Goal: Task Accomplishment & Management: Manage account settings

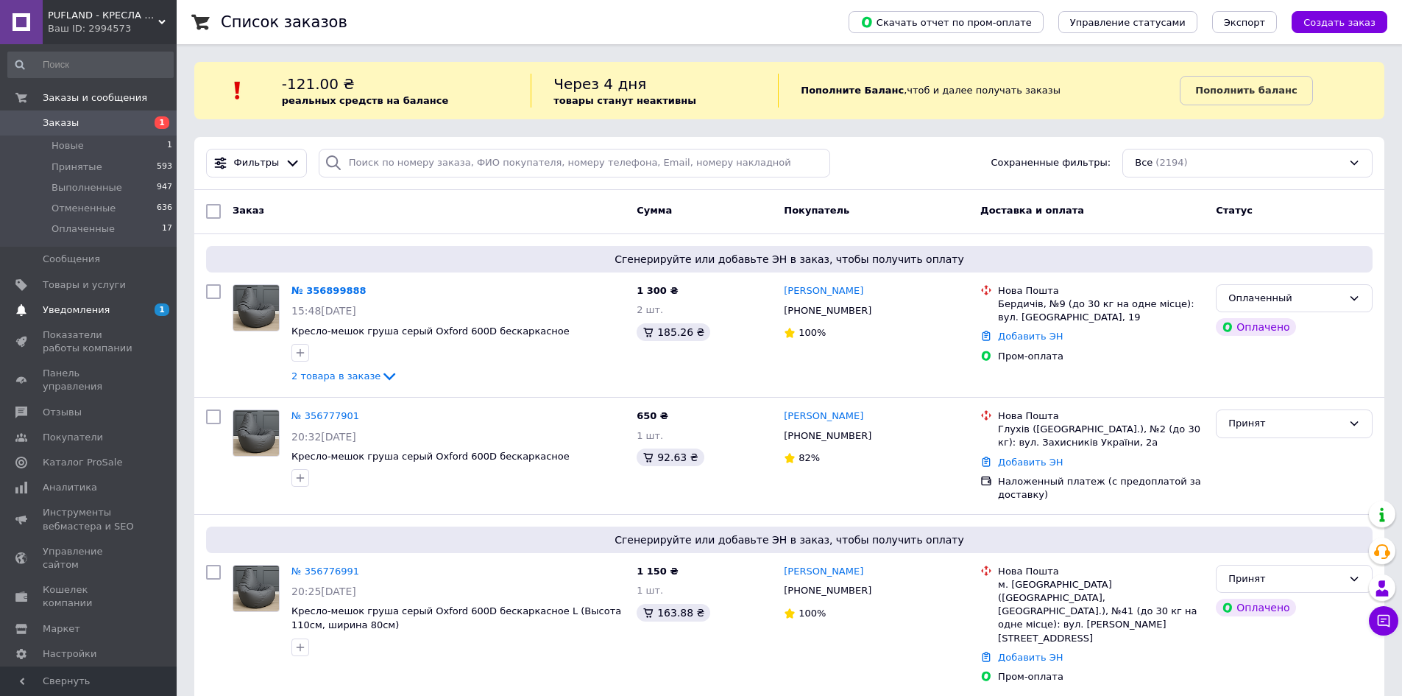
click at [68, 303] on span "Уведомления" at bounding box center [76, 309] width 67 height 13
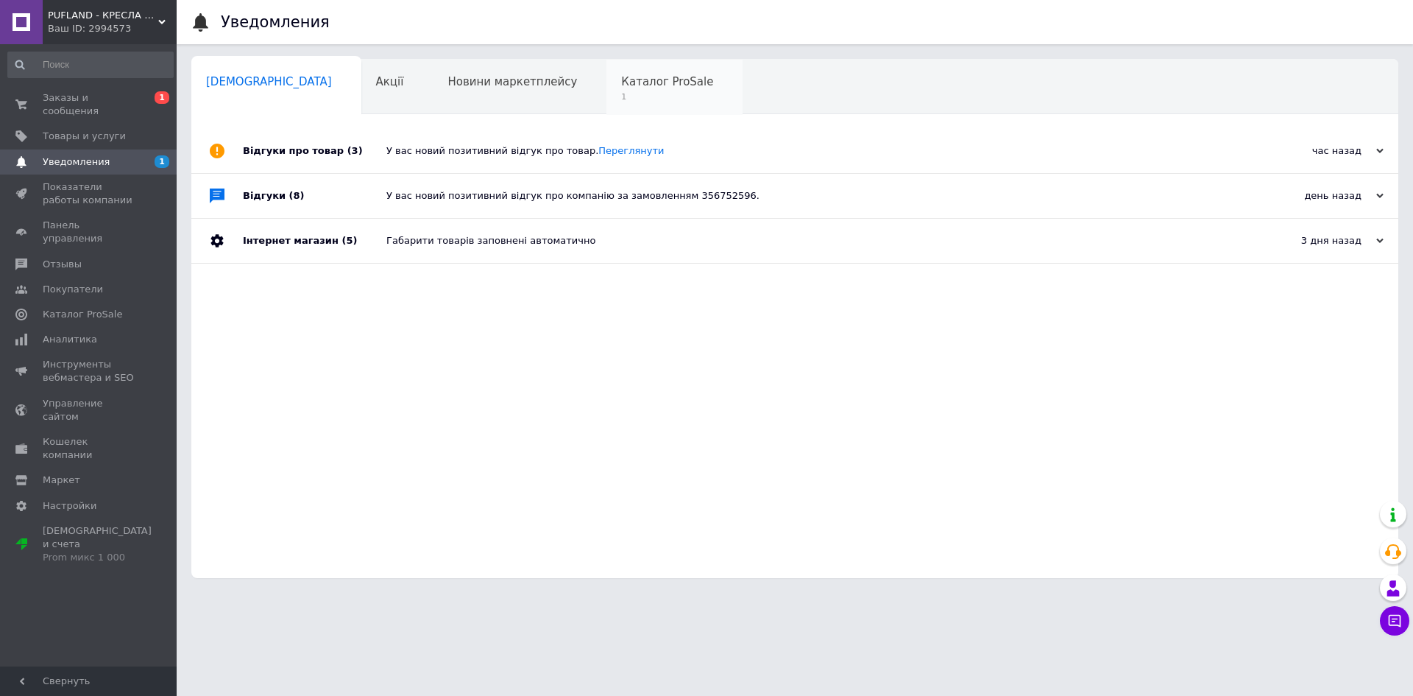
click at [621, 92] on span "1" at bounding box center [667, 96] width 92 height 11
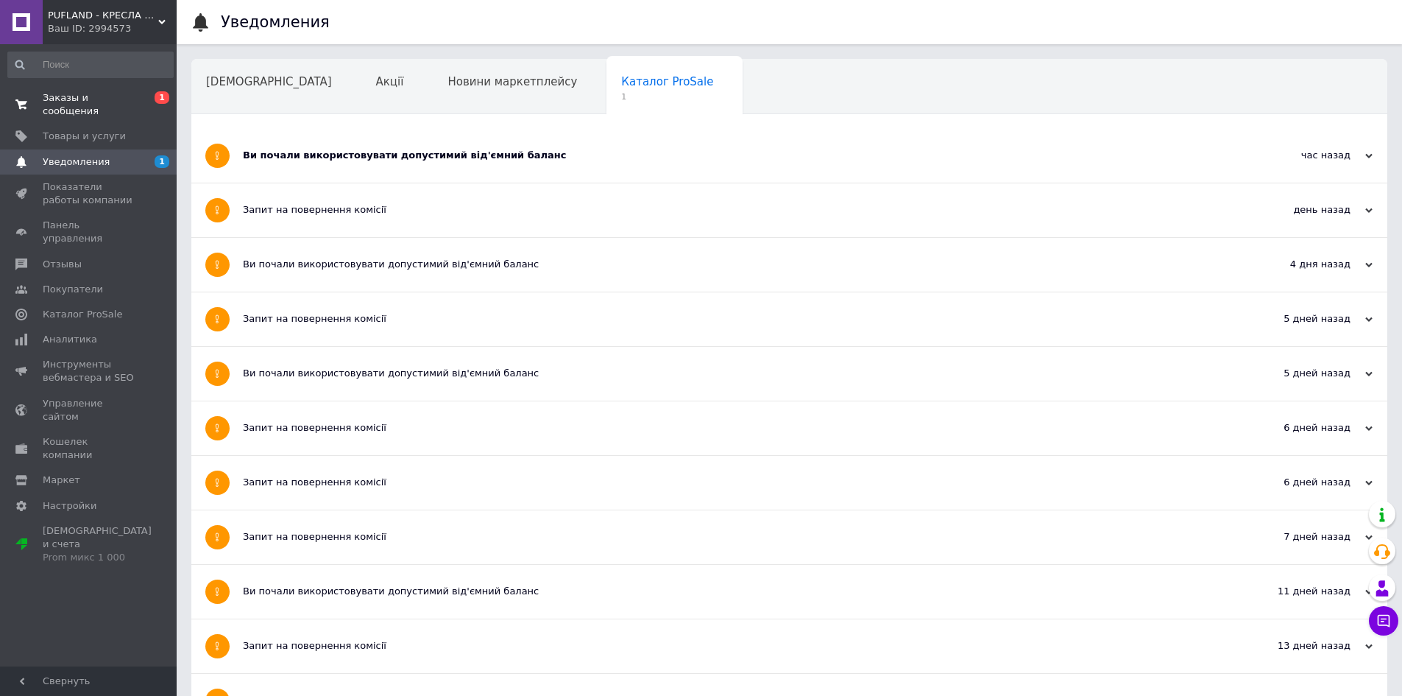
click at [86, 102] on span "Заказы и сообщения" at bounding box center [89, 104] width 93 height 26
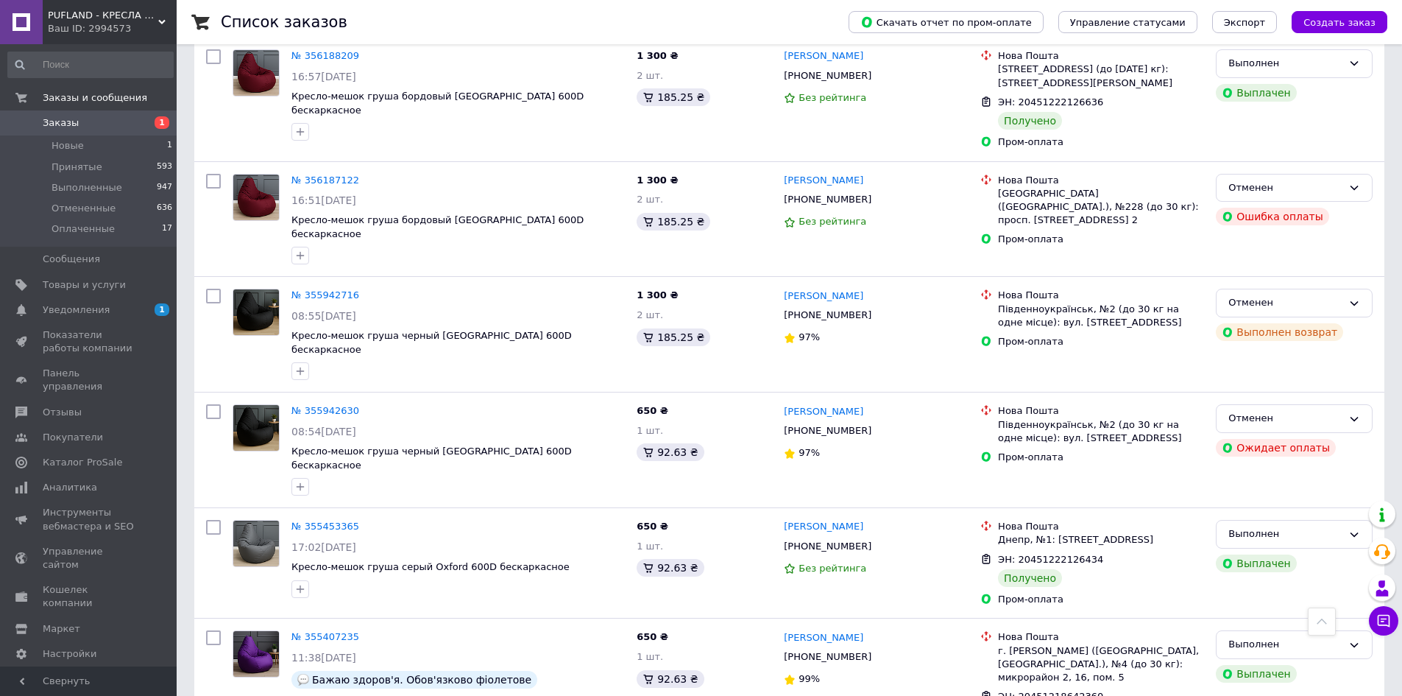
scroll to position [1398, 0]
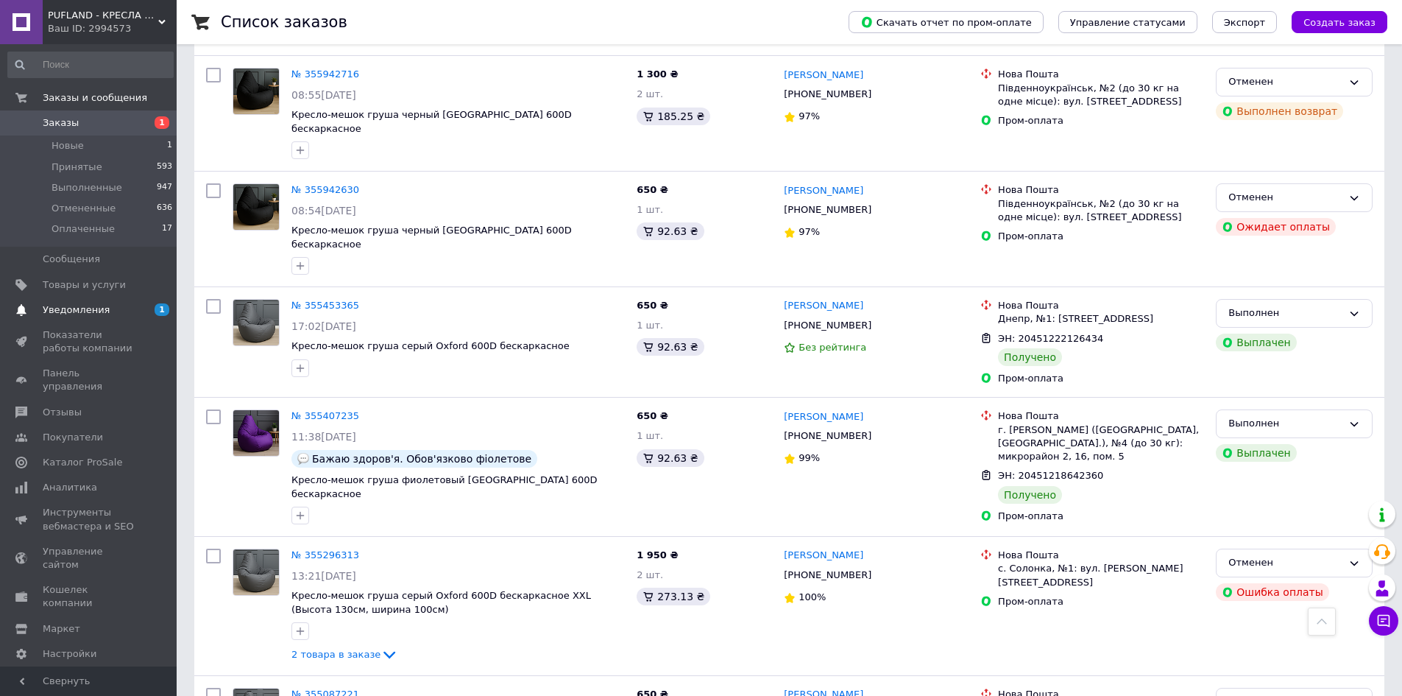
click at [95, 306] on span "Уведомления" at bounding box center [76, 309] width 67 height 13
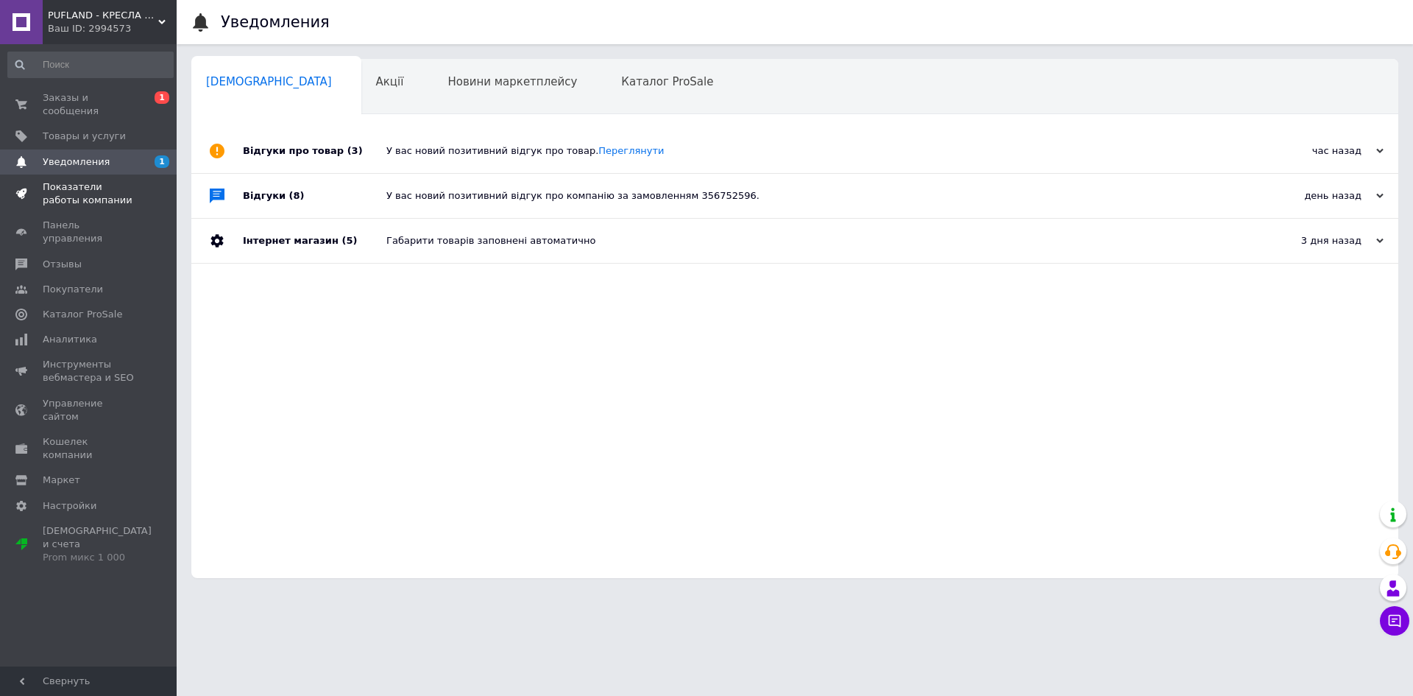
click at [79, 180] on span "Показатели работы компании" at bounding box center [89, 193] width 93 height 26
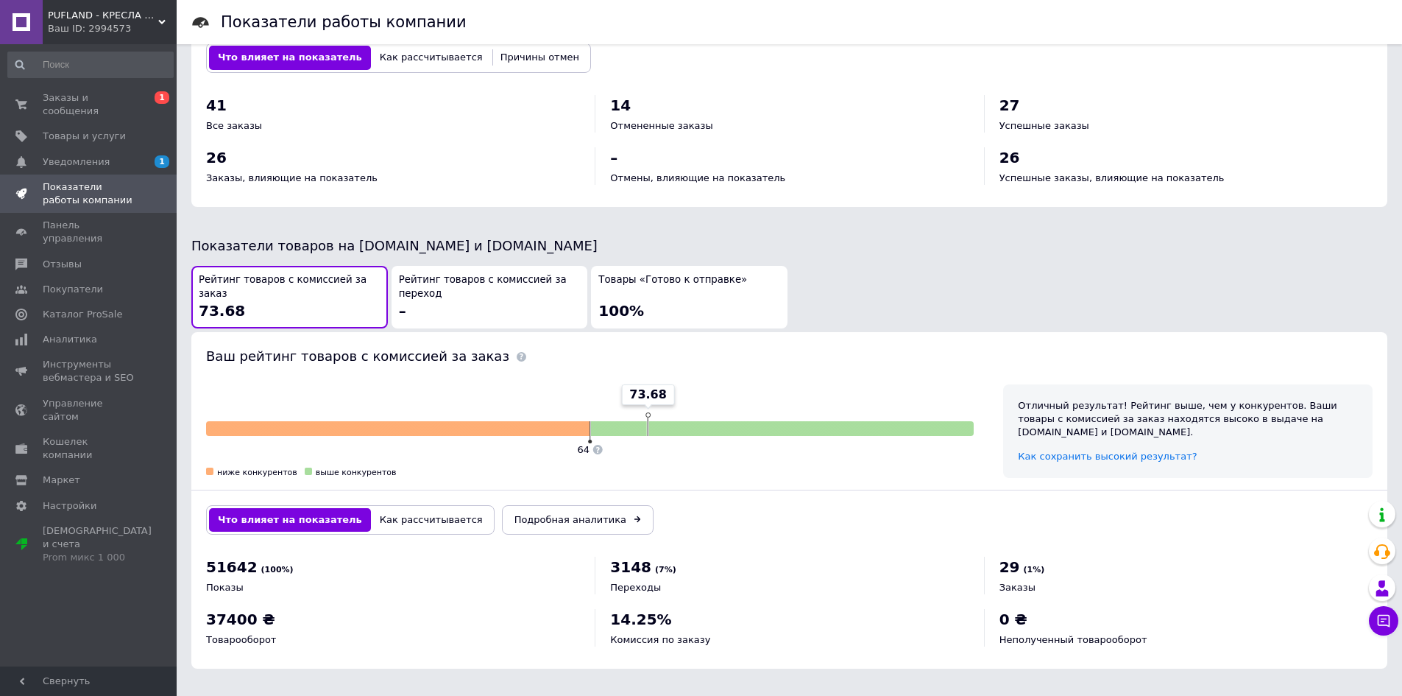
scroll to position [595, 0]
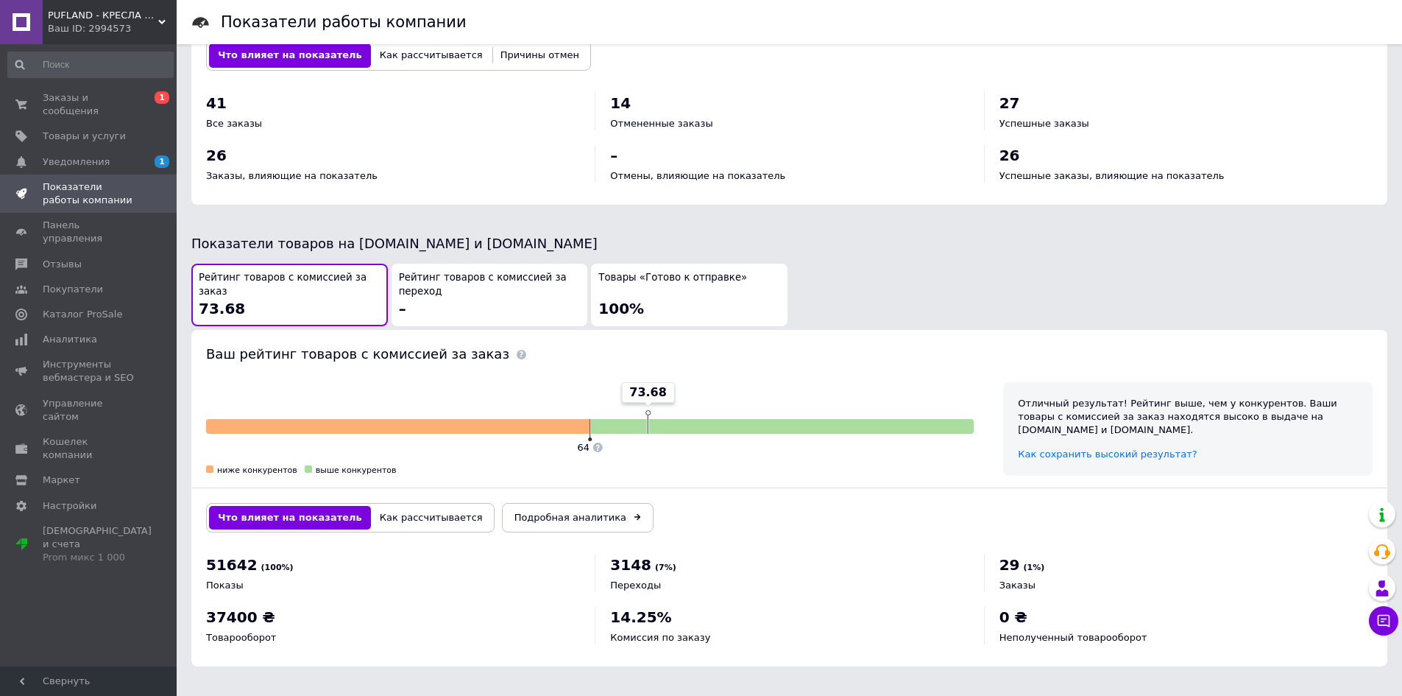
click at [746, 312] on div "Товары «Готово к отправке» 100%" at bounding box center [689, 295] width 182 height 48
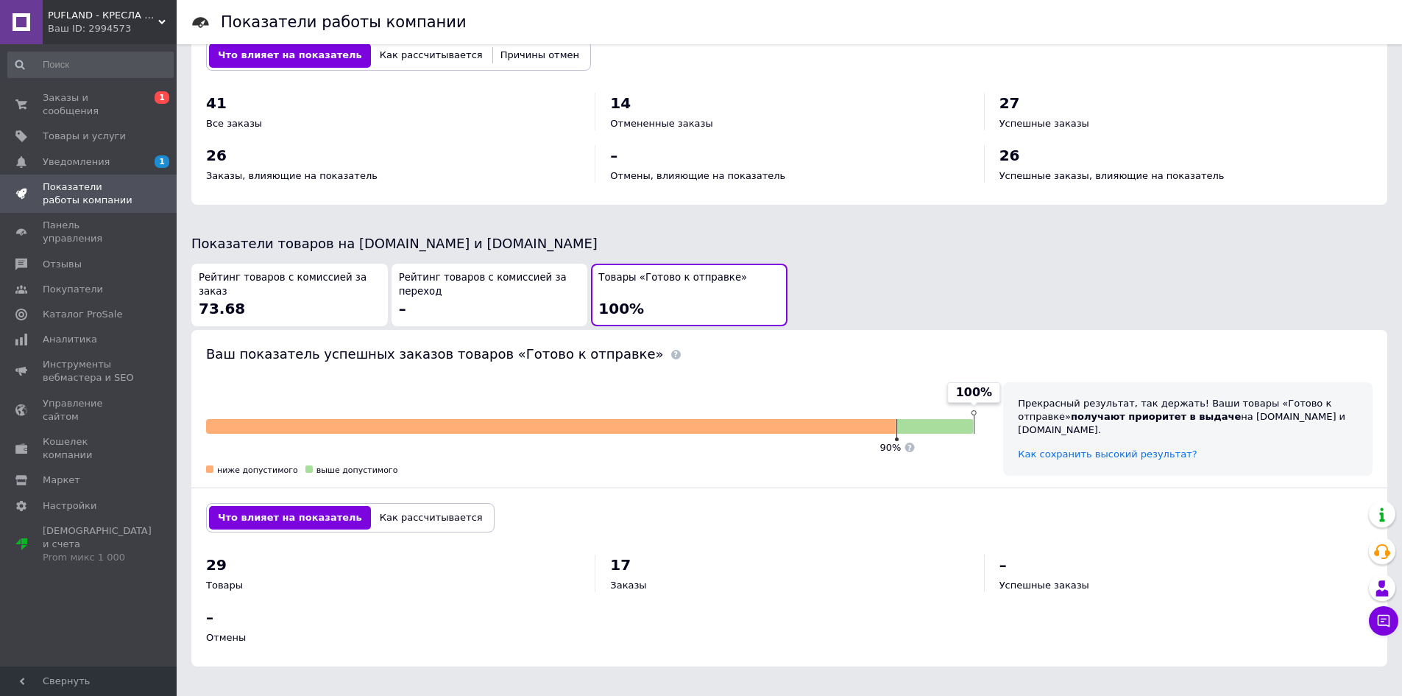
click at [342, 309] on div "Рейтинг товаров с комиссией за заказ 73.68" at bounding box center [290, 295] width 182 height 48
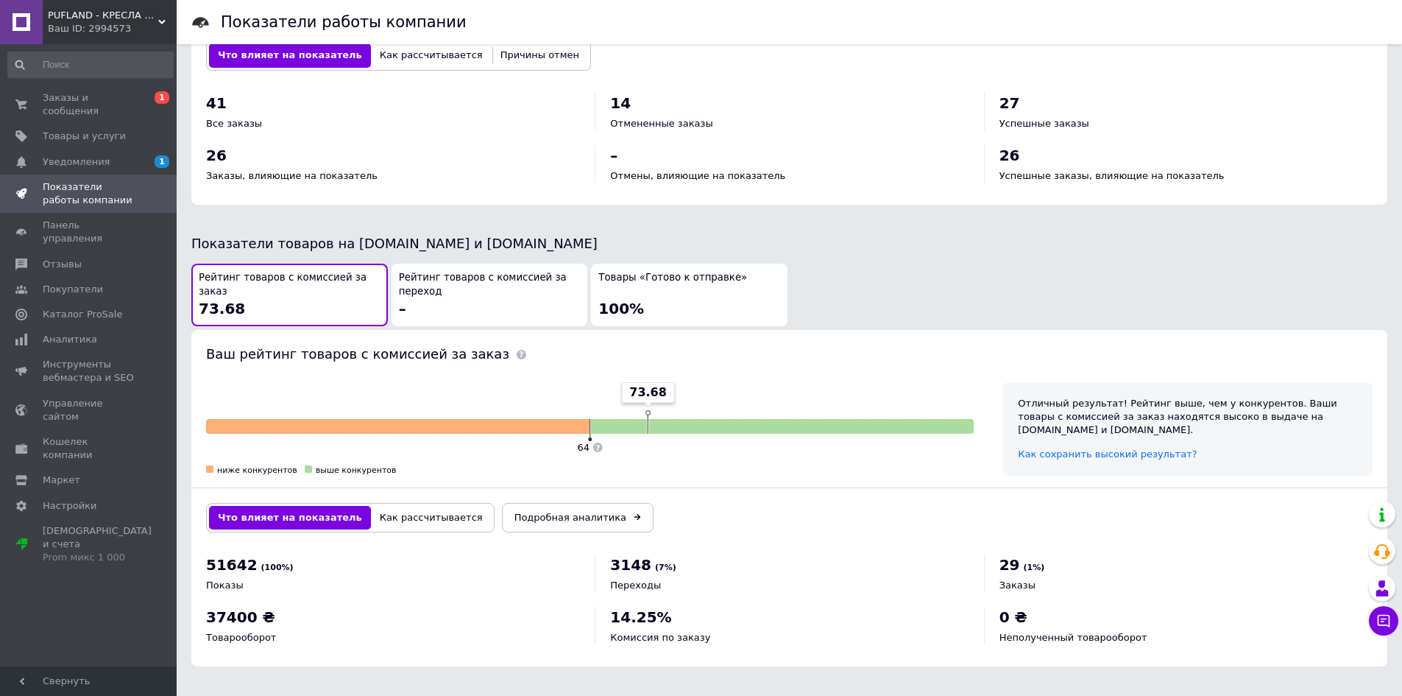
click at [501, 302] on div "Рейтинг товаров с комиссией за переход –" at bounding box center [490, 295] width 182 height 48
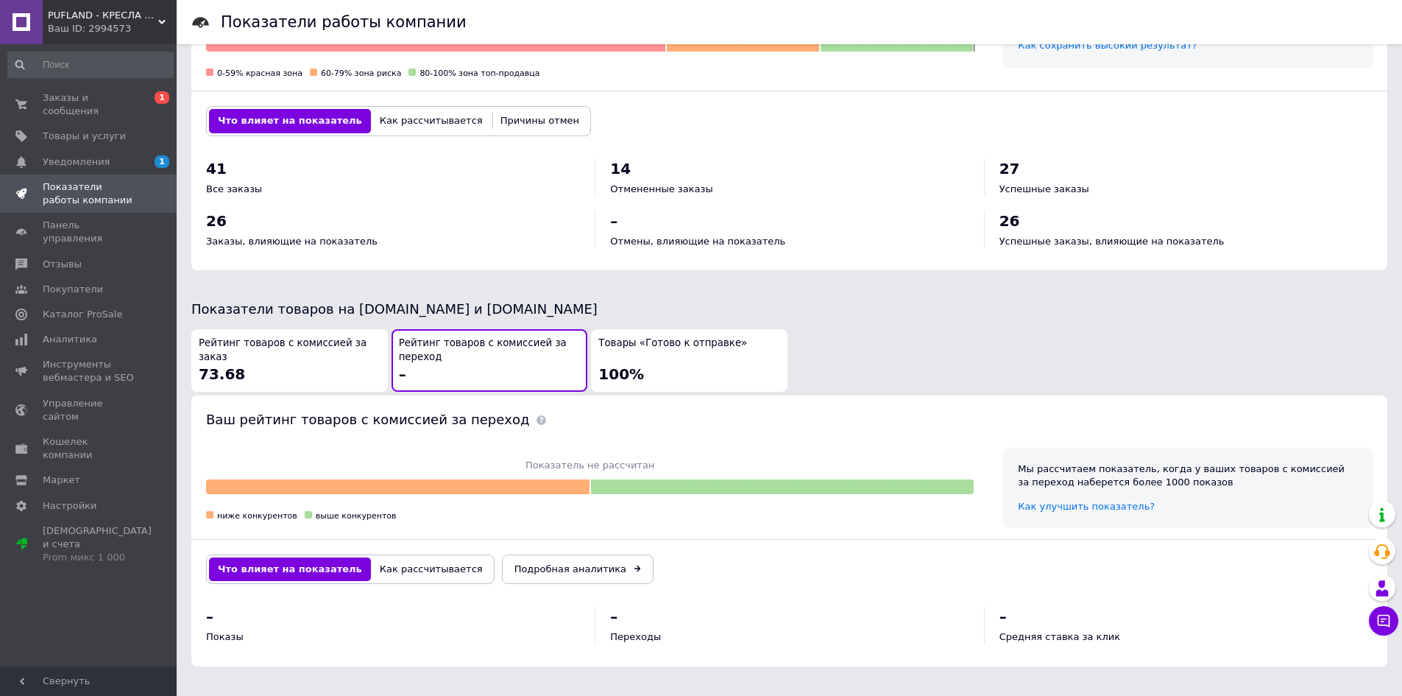
scroll to position [530, 0]
click at [314, 368] on div "Рейтинг товаров с комиссией за заказ 73.68" at bounding box center [290, 360] width 182 height 48
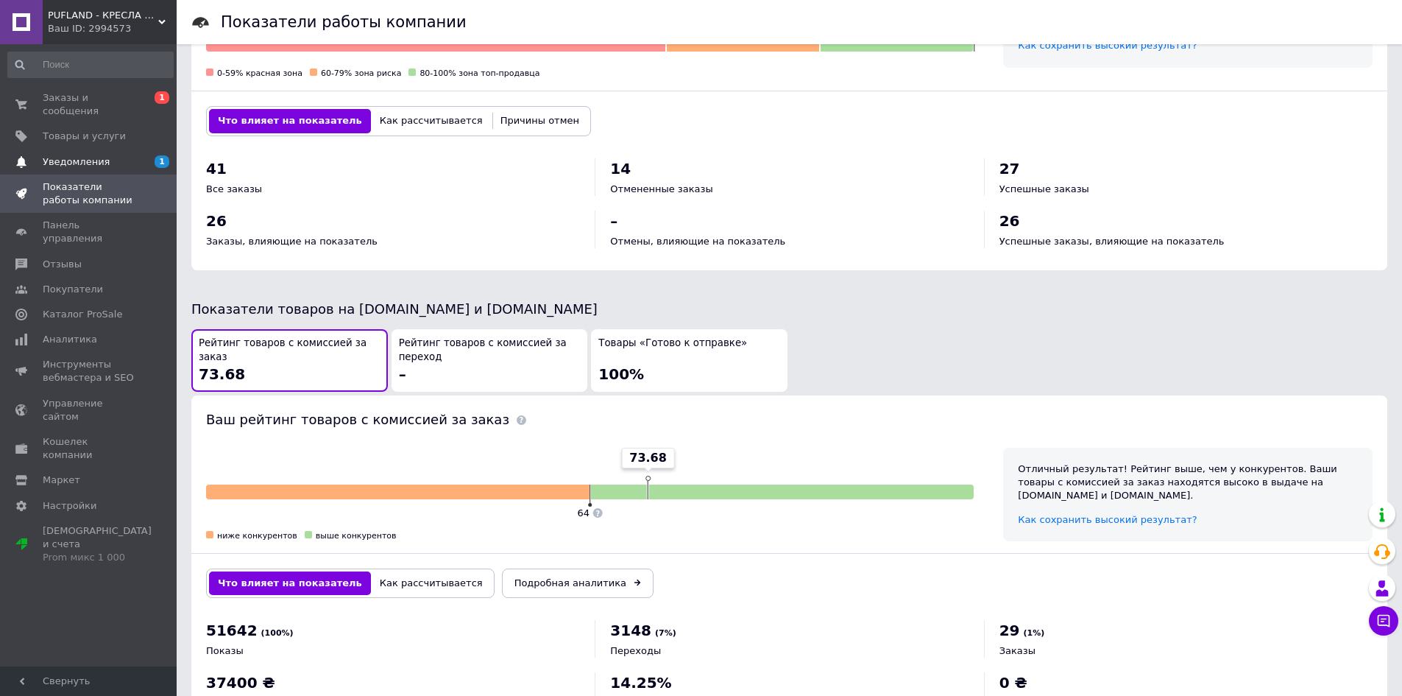
click at [126, 158] on link "Уведомления 1" at bounding box center [90, 161] width 181 height 25
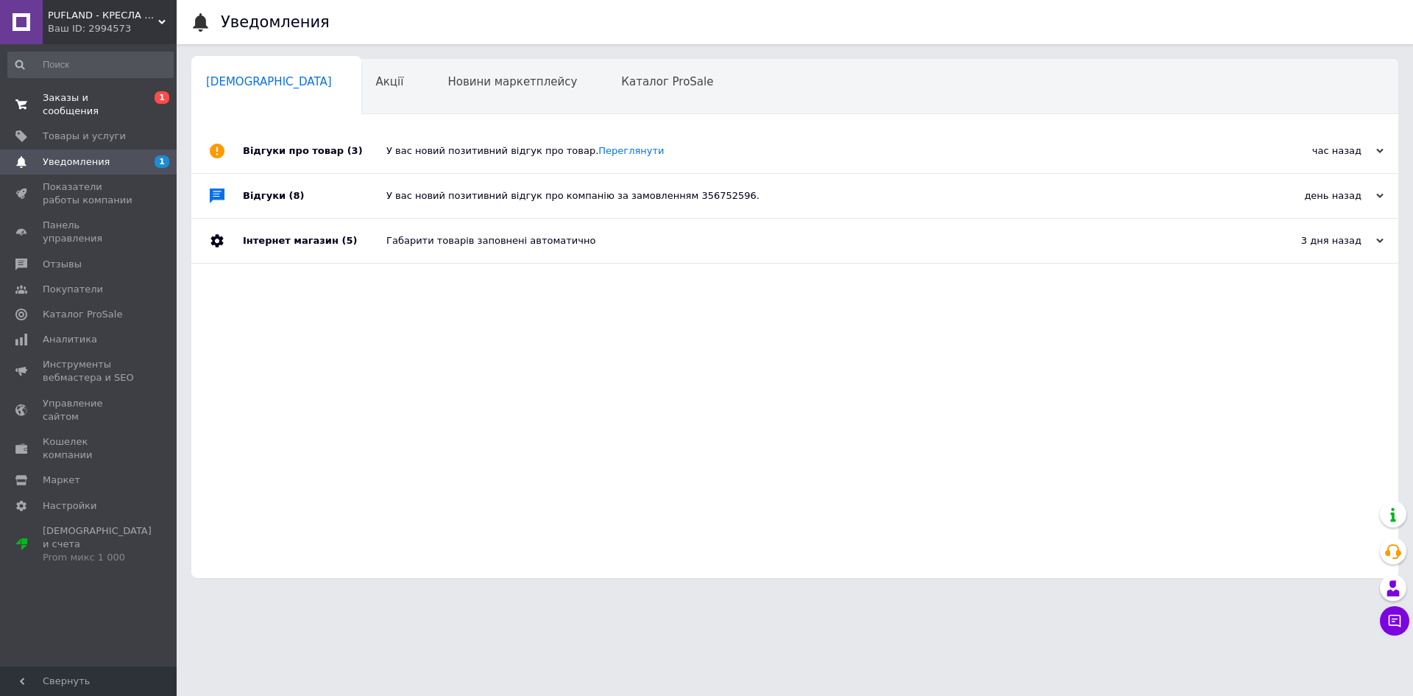
click at [93, 100] on span "Заказы и сообщения" at bounding box center [89, 104] width 93 height 26
